Goal: Task Accomplishment & Management: Contribute content

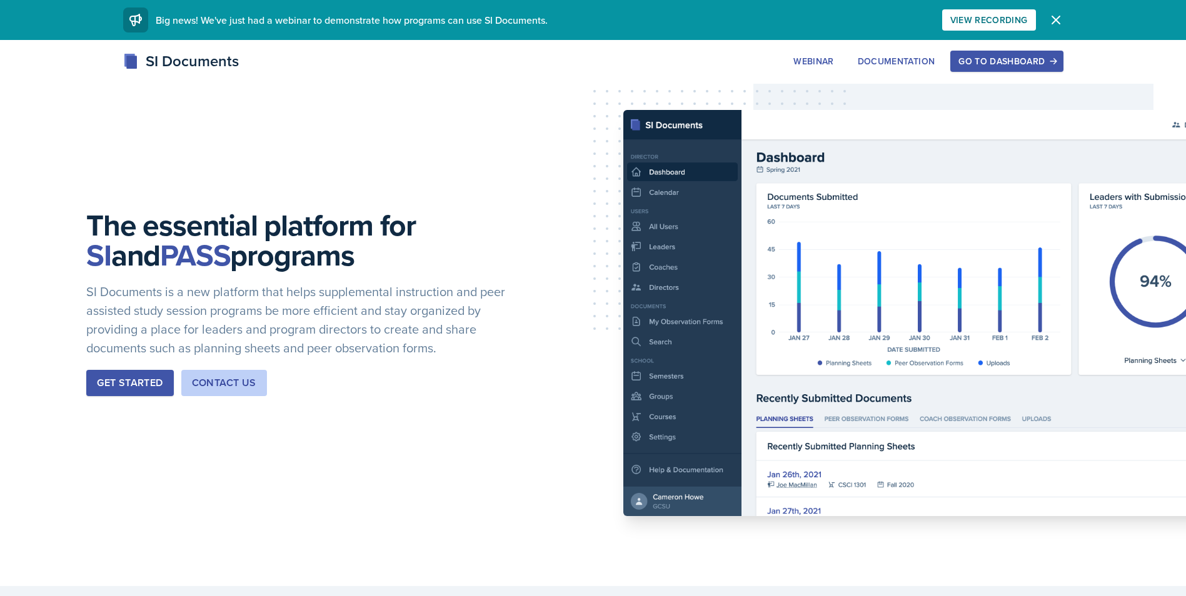
click at [970, 61] on div "Go to Dashboard" at bounding box center [1006, 61] width 96 height 10
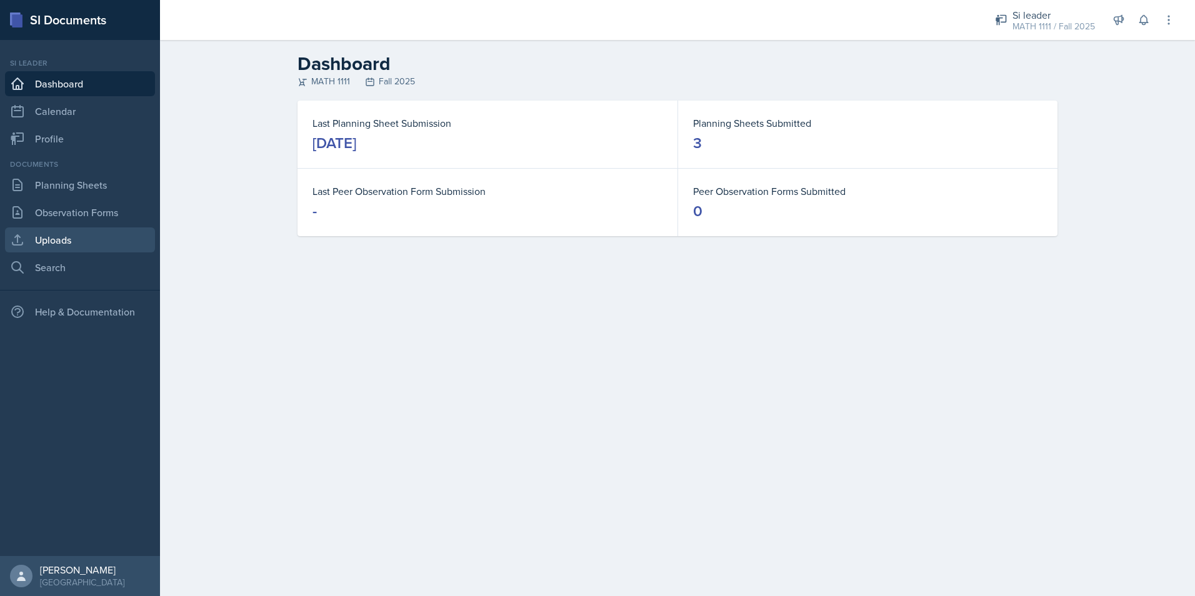
click at [98, 233] on link "Uploads" at bounding box center [80, 240] width 150 height 25
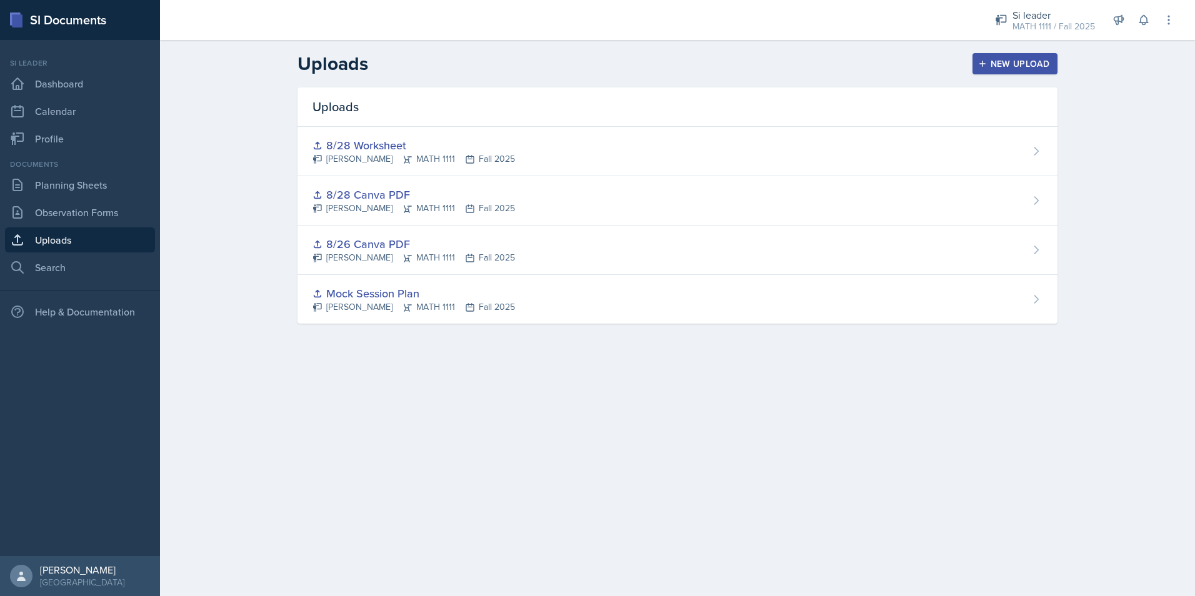
click at [1013, 68] on div "New Upload" at bounding box center [1015, 64] width 69 height 10
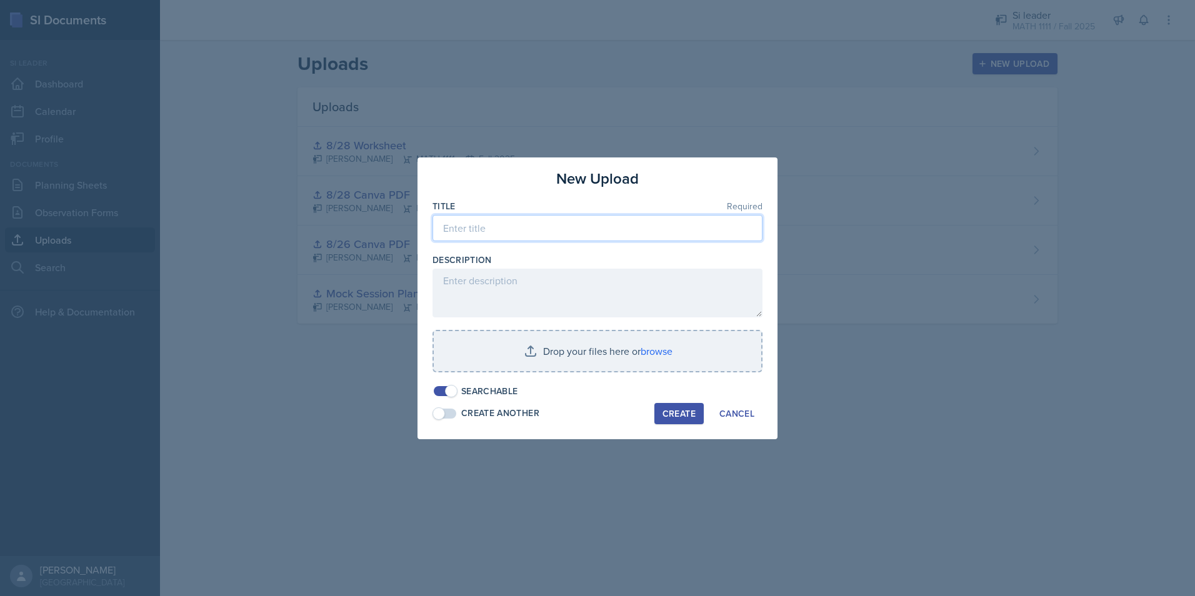
click at [579, 236] on input at bounding box center [598, 228] width 330 height 26
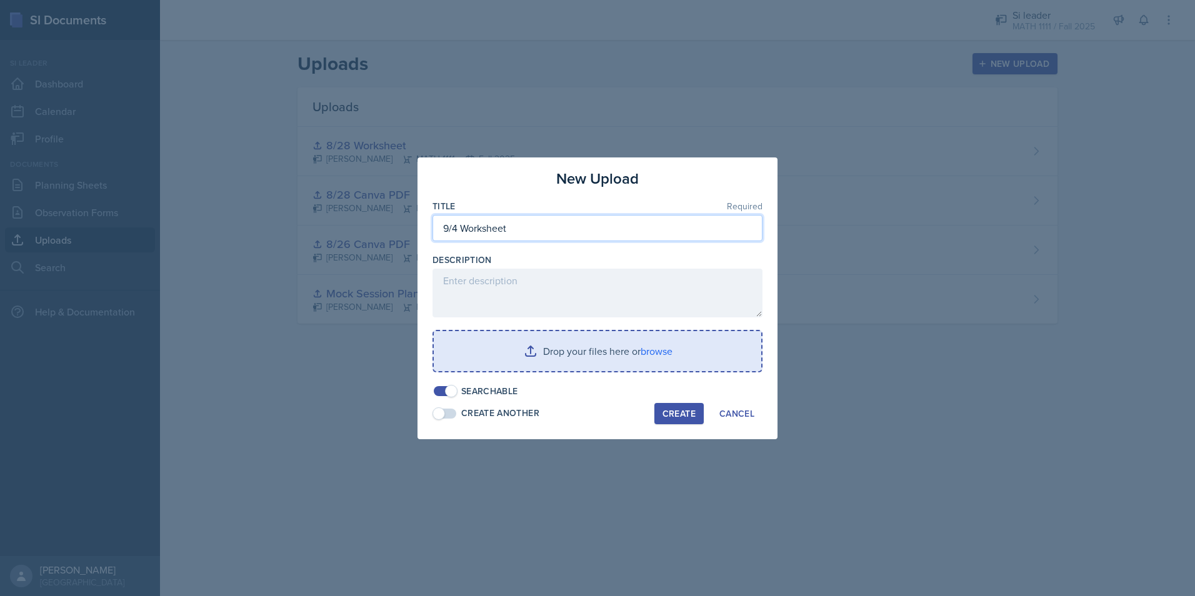
type input "9/4 Worksheet"
click at [589, 354] on input "file" at bounding box center [598, 351] width 328 height 40
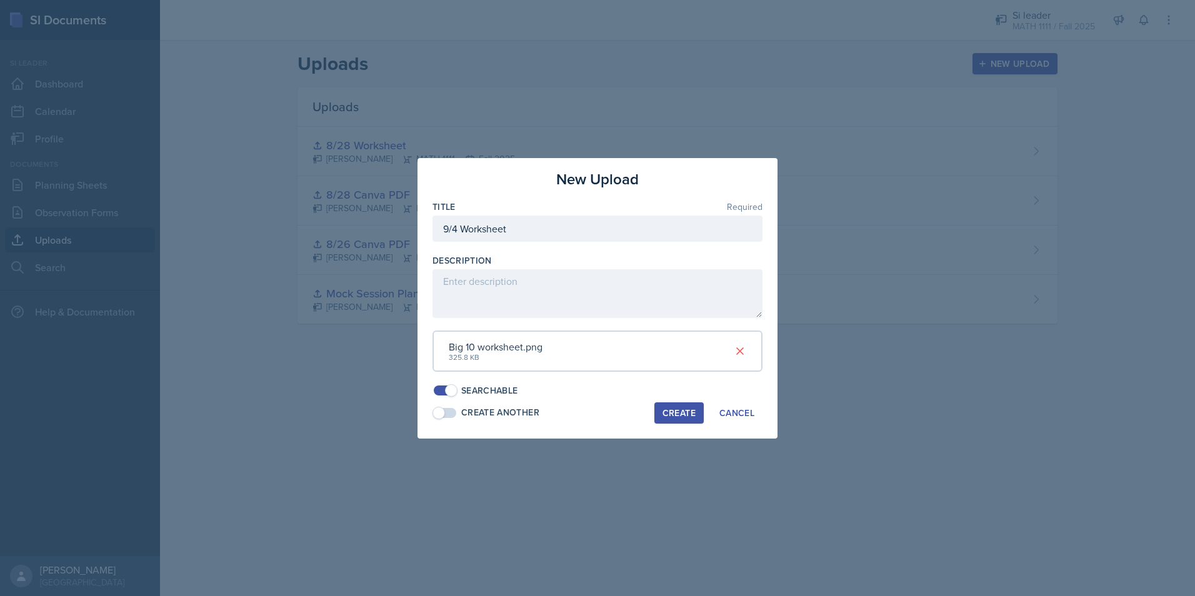
click at [695, 418] on div "Create" at bounding box center [679, 413] width 33 height 10
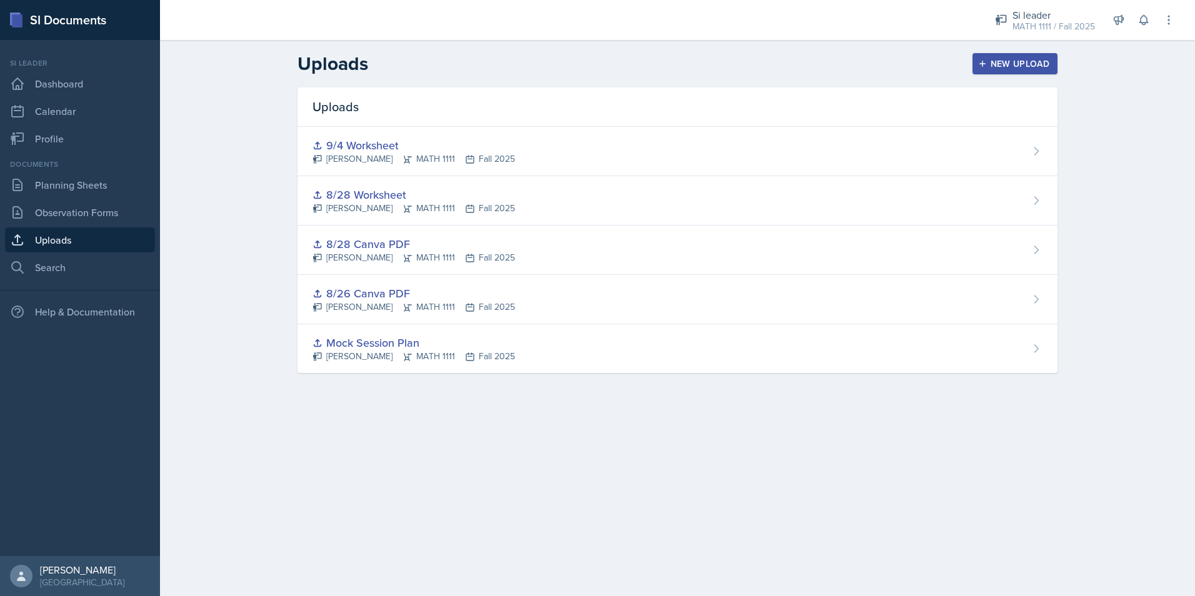
click at [1144, 100] on div "Uploads New Upload Uploads 9/4 Worksheet [PERSON_NAME] MATH 1111 Fall 2025 8/28…" at bounding box center [677, 221] width 1035 height 363
click at [996, 67] on div "New Upload" at bounding box center [1015, 64] width 69 height 10
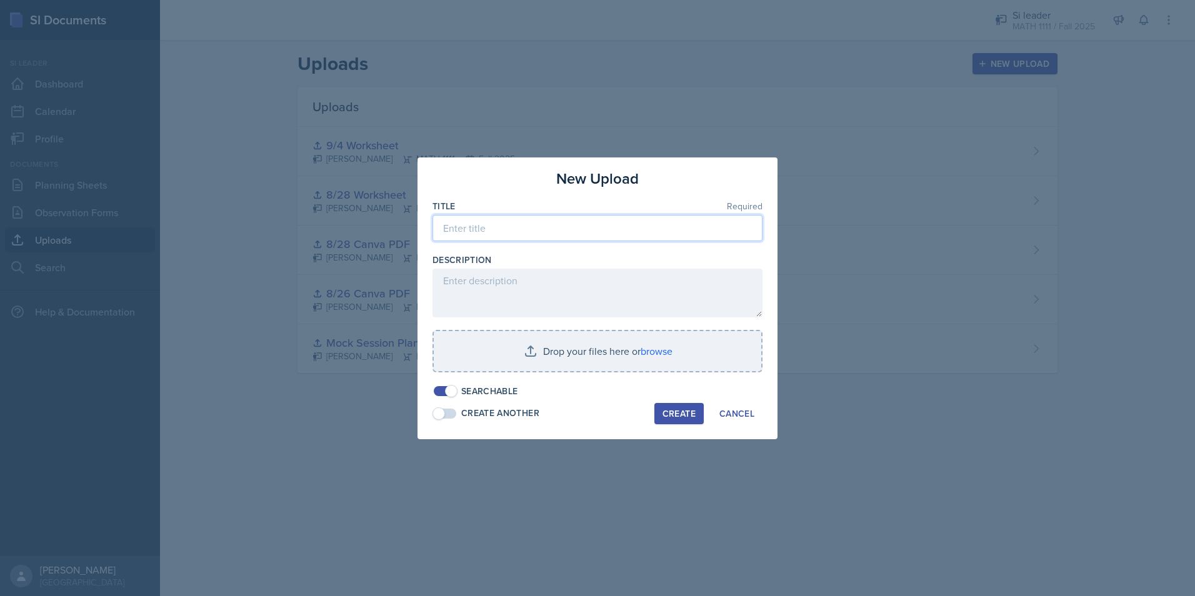
click at [530, 223] on input at bounding box center [598, 228] width 330 height 26
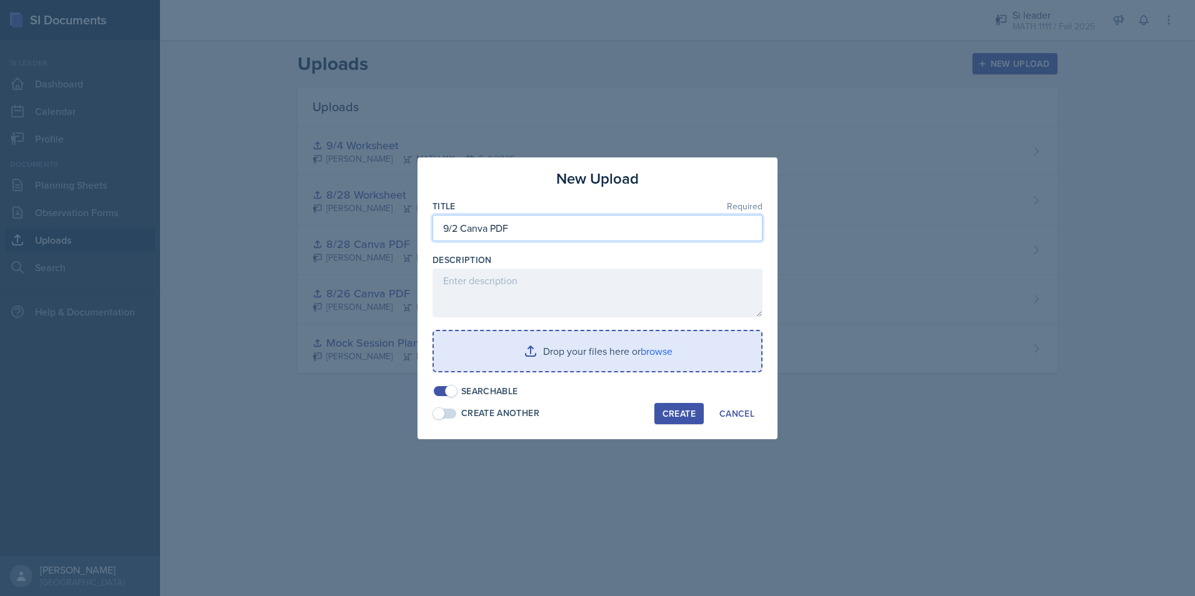
type input "9/2 Canva PDF"
click at [561, 356] on input "file" at bounding box center [598, 351] width 328 height 40
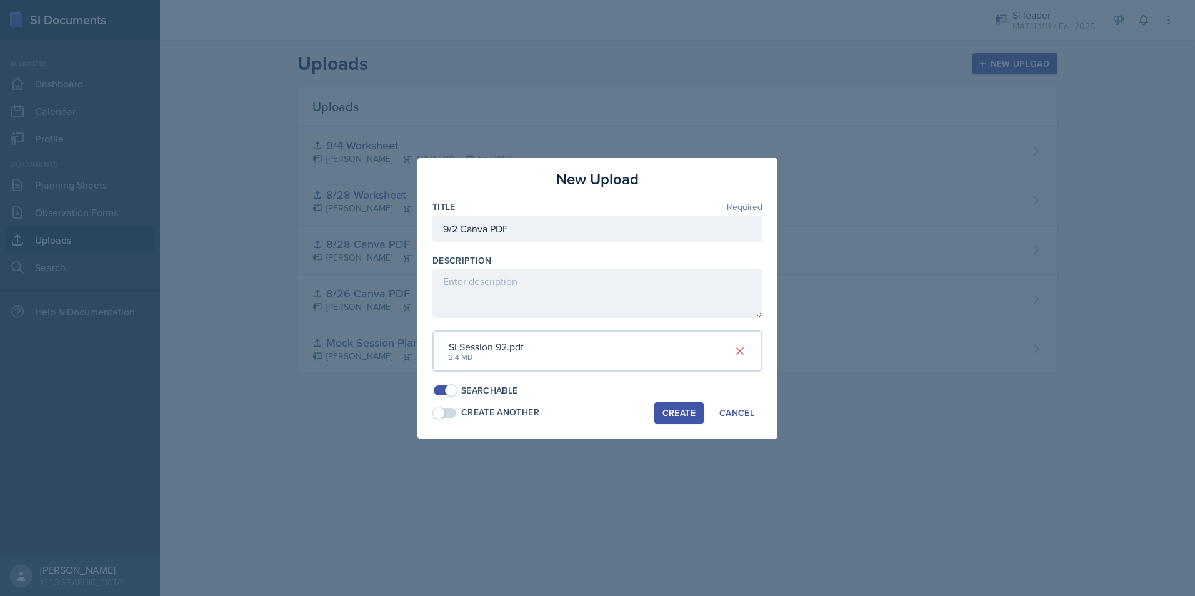
click at [686, 411] on div "Create" at bounding box center [679, 413] width 33 height 10
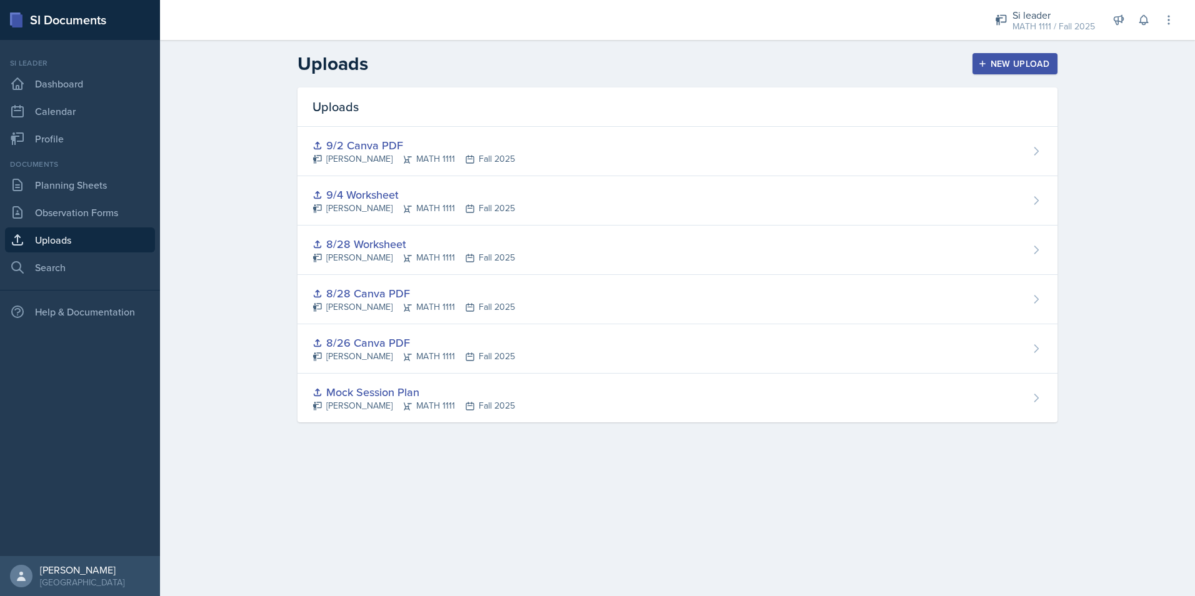
click at [1021, 60] on div "New Upload" at bounding box center [1015, 64] width 69 height 10
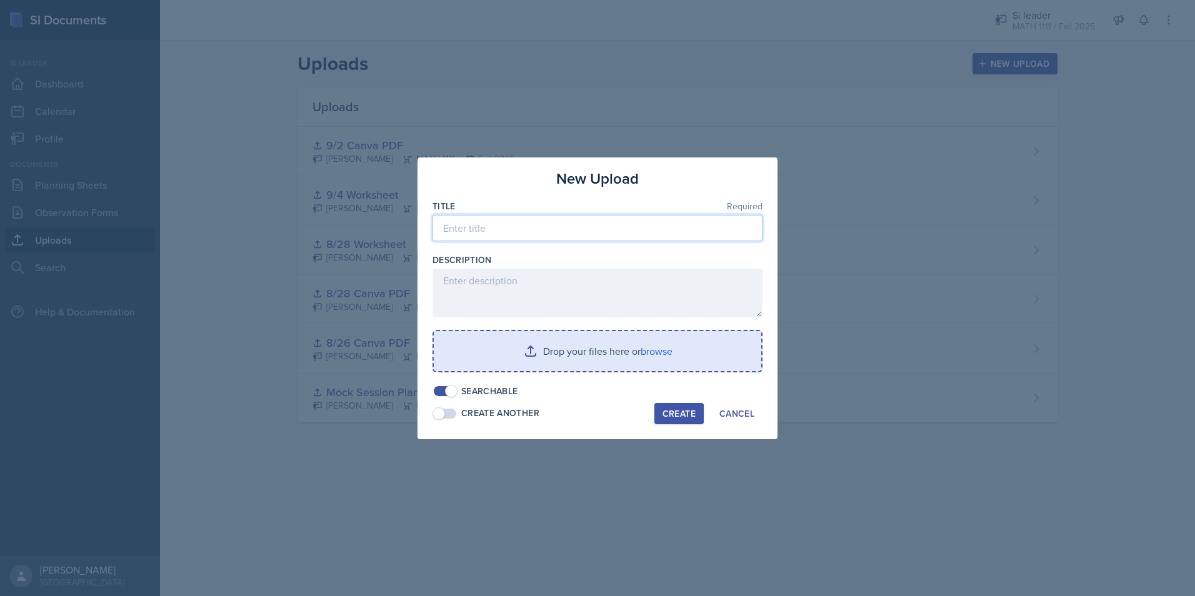
click at [553, 235] on input at bounding box center [598, 228] width 330 height 26
type input "9/2 Residential Canva PDF"
click at [576, 341] on input "file" at bounding box center [598, 351] width 328 height 40
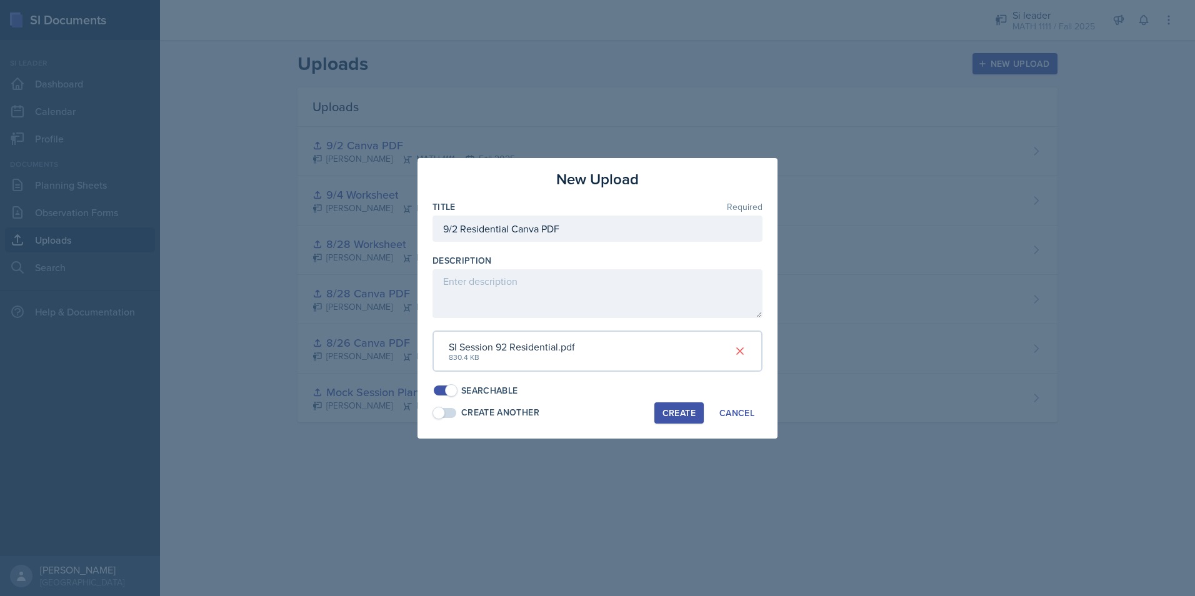
click at [691, 408] on div "Create" at bounding box center [679, 413] width 33 height 10
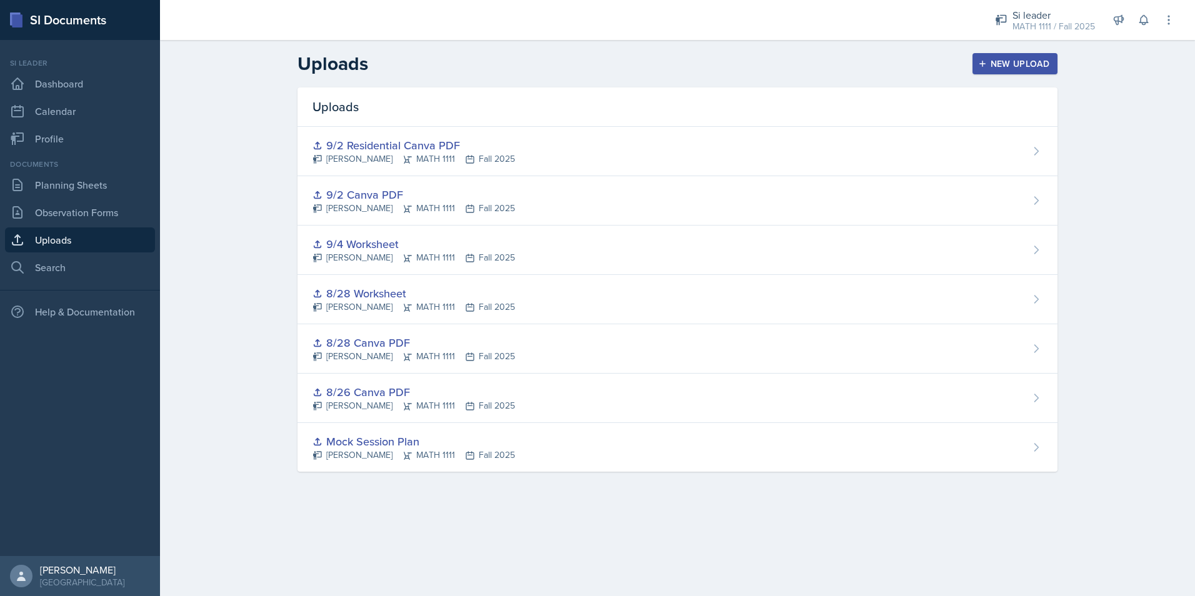
click at [1008, 67] on div "New Upload" at bounding box center [1015, 64] width 69 height 10
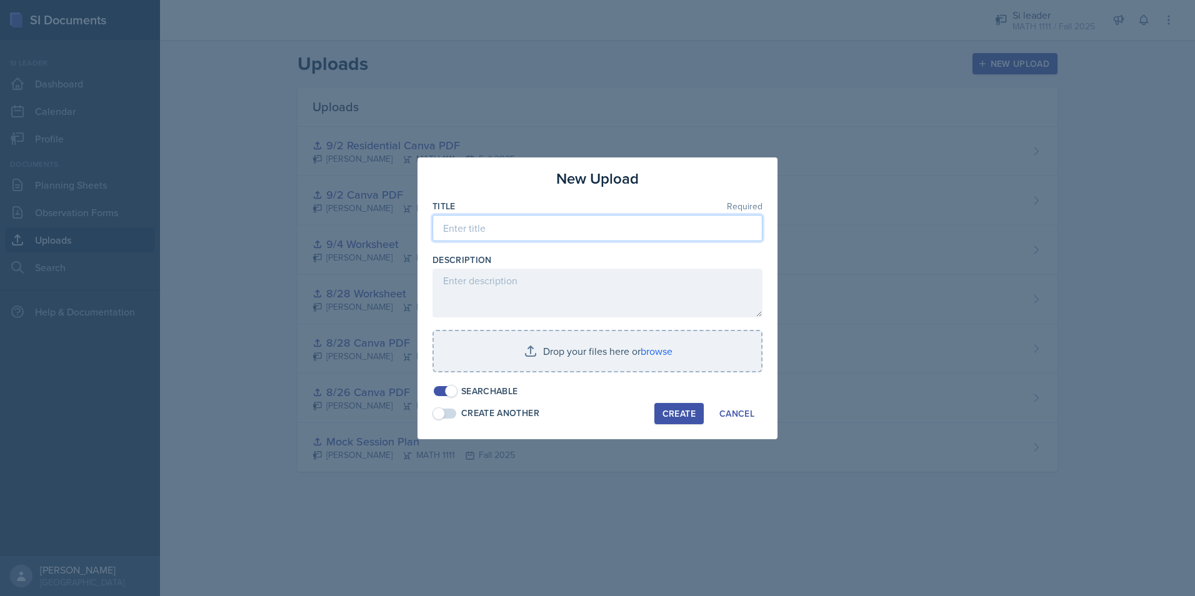
click at [504, 239] on input at bounding box center [598, 228] width 330 height 26
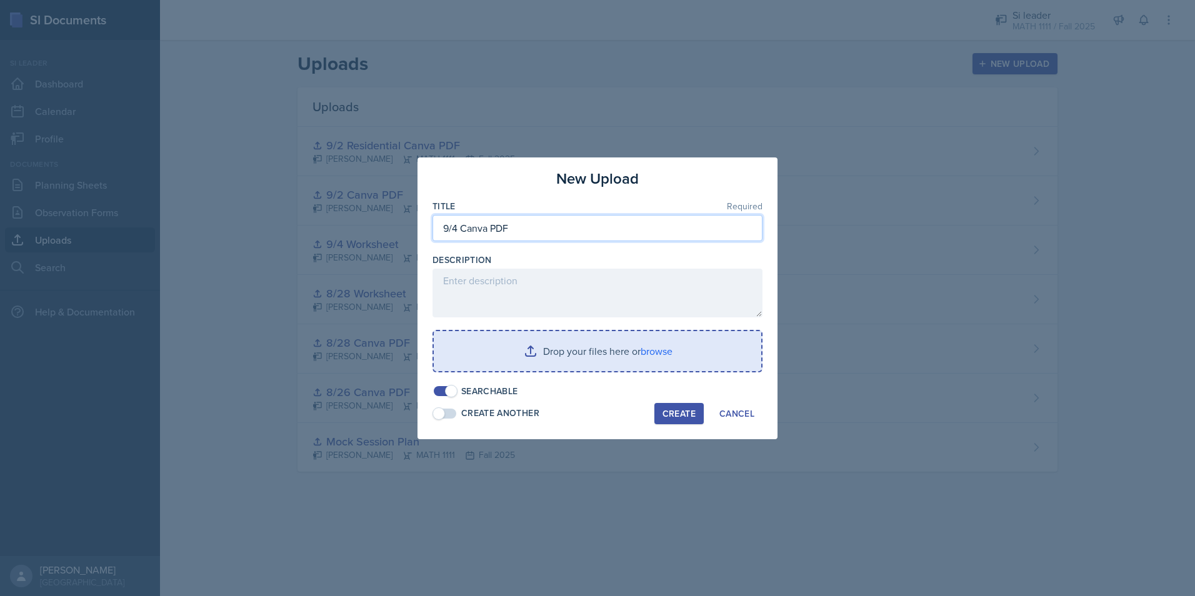
type input "9/4 Canva PDF"
click at [606, 344] on input "file" at bounding box center [598, 351] width 328 height 40
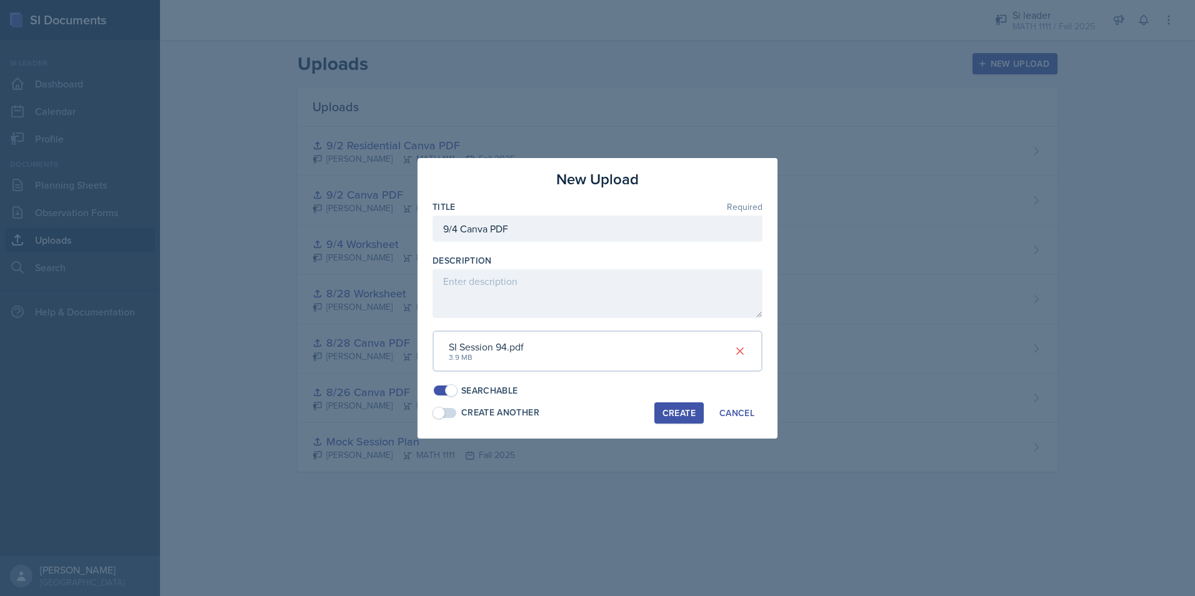
click at [671, 416] on div "Create" at bounding box center [679, 413] width 33 height 10
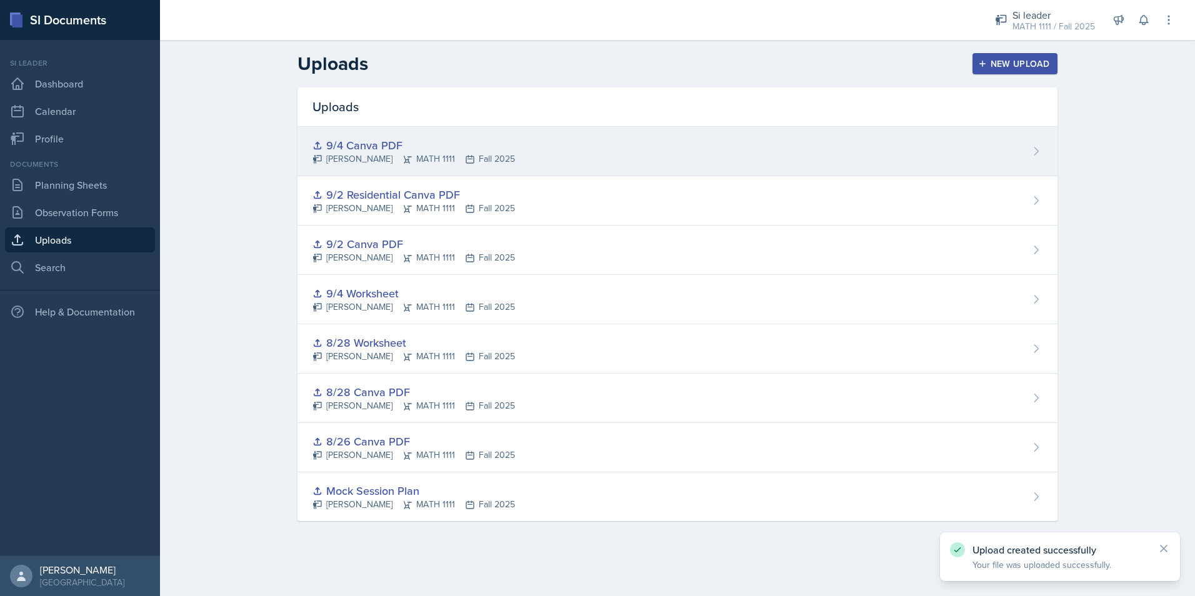
click at [354, 151] on div "9/4 Canva PDF" at bounding box center [414, 145] width 203 height 17
